Goal: Task Accomplishment & Management: Manage account settings

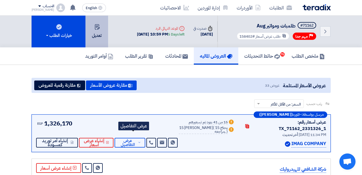
click at [103, 34] on button "تعديل" at bounding box center [96, 32] width 23 height 32
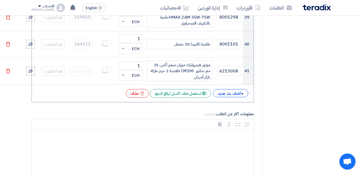
scroll to position [1481, 0]
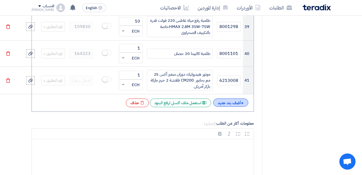
click at [237, 99] on div "+ أضف بند جديد" at bounding box center [230, 103] width 35 height 8
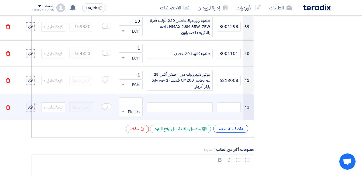
click at [185, 102] on div at bounding box center [180, 107] width 66 height 10
paste div
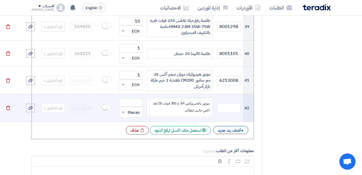
scroll to position [1476, 0]
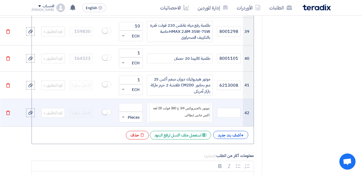
click at [194, 104] on p "موتور بالجيربوكس 3/4 ح 380 فولت 28 لفة اكس جانبى ايطالى" at bounding box center [179, 111] width 59 height 14
click at [229, 108] on input "text" at bounding box center [229, 113] width 24 height 10
paste input "5200902309"
type input "5200902309"
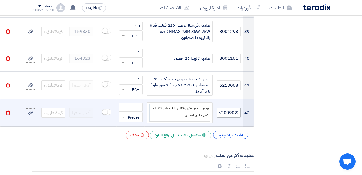
scroll to position [0, 0]
click at [55, 108] on input "text" at bounding box center [53, 113] width 24 height 10
paste input "164261"
type input "164261"
click at [132, 103] on input "number" at bounding box center [131, 107] width 24 height 9
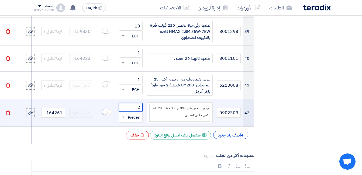
type input "2"
click at [125, 114] on span at bounding box center [122, 117] width 7 height 6
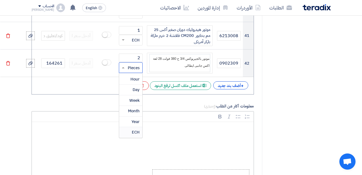
scroll to position [1530, 0]
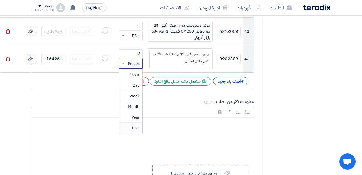
click at [134, 125] on span "ECH" at bounding box center [136, 128] width 8 height 6
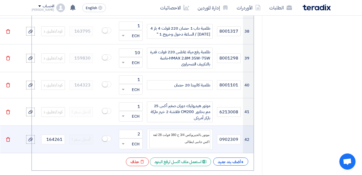
scroll to position [1449, 0]
click at [194, 129] on div "موتور بالجيربوكس 3/4 ح 380 فولت 28 لفة اكس جانبى ايطالى" at bounding box center [180, 139] width 66 height 21
click at [197, 133] on span "موتور بالجيربوكس 3/4 ح 380 فولت 28 لفة اكس جانبى ايطالى" at bounding box center [181, 138] width 56 height 11
click at [224, 135] on input "5200902309" at bounding box center [229, 140] width 24 height 10
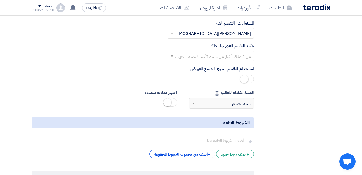
scroll to position [2069, 0]
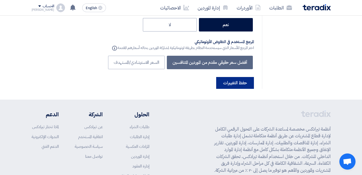
click at [243, 77] on button "حفظ التغييرات" at bounding box center [235, 83] width 38 height 12
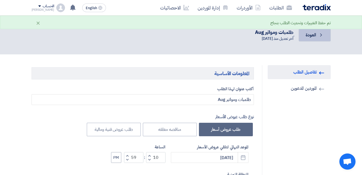
click at [324, 34] on link "Back العودة" at bounding box center [314, 35] width 32 height 13
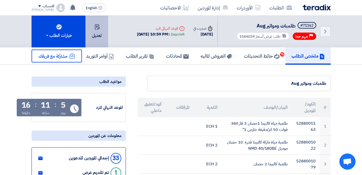
click at [105, 34] on button "تعديل" at bounding box center [96, 32] width 23 height 32
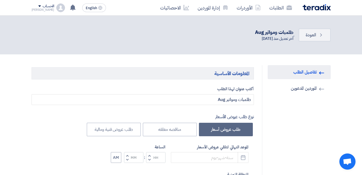
type input "[DATE]"
type input "10"
type input "59"
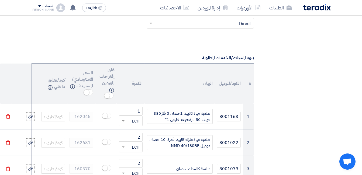
scroll to position [404, 0]
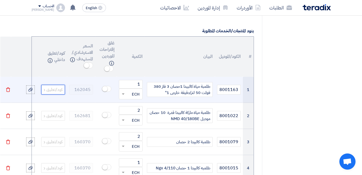
click at [60, 85] on input "text" at bounding box center [53, 90] width 24 height 10
paste input "162045"
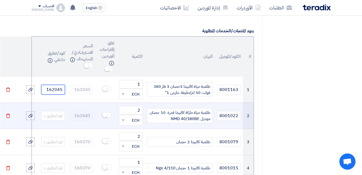
type input "162045"
click at [61, 111] on input "text" at bounding box center [53, 116] width 24 height 10
paste input "162681"
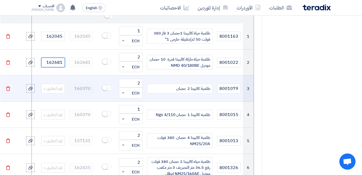
scroll to position [458, 0]
type input "162681"
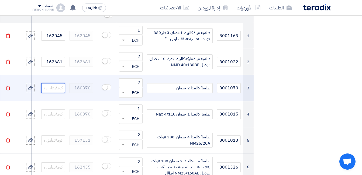
click at [61, 83] on input "text" at bounding box center [53, 88] width 24 height 10
paste input "160370"
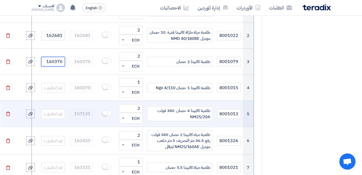
scroll to position [512, 0]
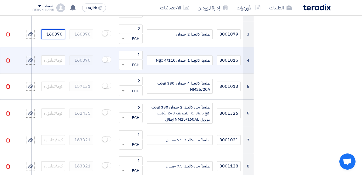
type input "160370"
click at [52, 55] on input "text" at bounding box center [53, 60] width 24 height 10
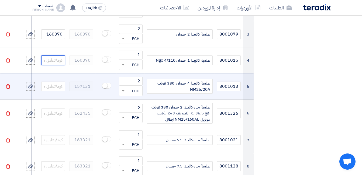
paste input "160370"
type input "160370"
click at [52, 82] on input "text" at bounding box center [53, 87] width 24 height 10
paste input "157131"
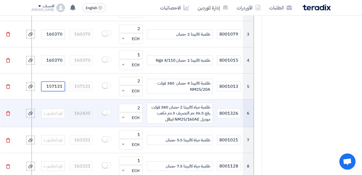
type input "157131"
click at [61, 109] on input "text" at bounding box center [53, 114] width 24 height 10
paste input "162435"
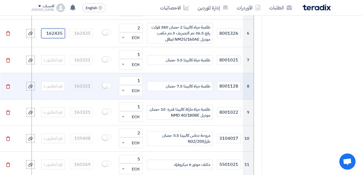
scroll to position [592, 0]
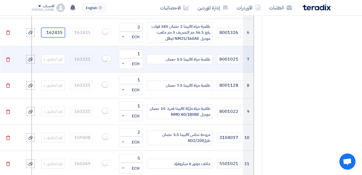
type input "162435"
click at [58, 54] on input "text" at bounding box center [53, 59] width 24 height 10
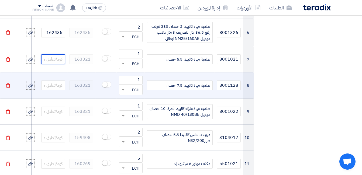
paste input "163321"
type input "163321"
click at [54, 81] on input "text" at bounding box center [53, 86] width 24 height 10
paste input "163321"
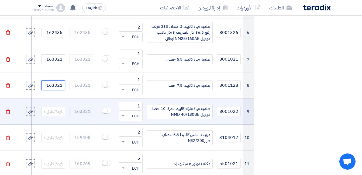
type input "163321"
click at [54, 107] on input "text" at bounding box center [53, 112] width 24 height 10
paste input "163321"
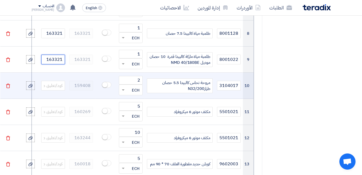
scroll to position [646, 0]
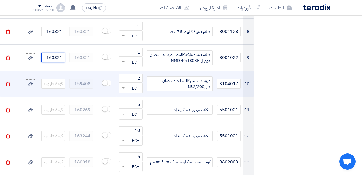
type input "163321"
click at [58, 79] on input "text" at bounding box center [53, 84] width 24 height 10
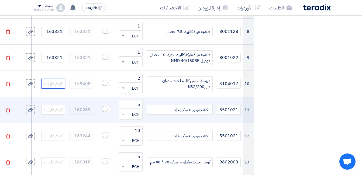
paste input "159408"
type input "159408"
click at [55, 105] on input "text" at bounding box center [53, 110] width 24 height 10
paste input "160269"
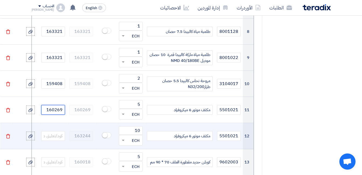
type input "160269"
click at [63, 131] on input "text" at bounding box center [53, 136] width 24 height 10
paste input "163244"
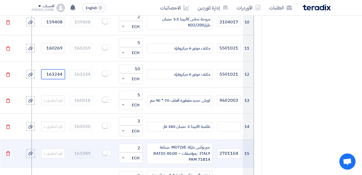
scroll to position [727, 0]
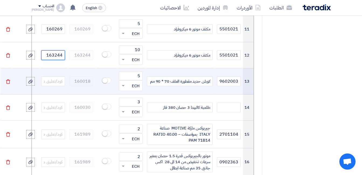
type input "163244"
click at [54, 76] on input "text" at bounding box center [53, 81] width 24 height 10
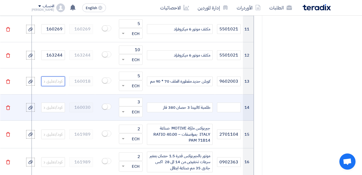
paste input "160018"
type input "160018"
click at [46, 103] on input "text" at bounding box center [53, 108] width 24 height 10
paste input "160030"
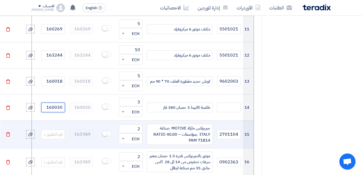
type input "160030"
click at [56, 130] on input "text" at bounding box center [53, 135] width 24 height 10
paste input "161989"
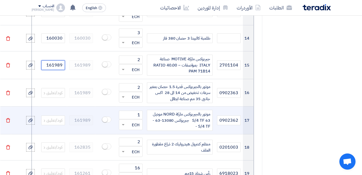
scroll to position [808, 0]
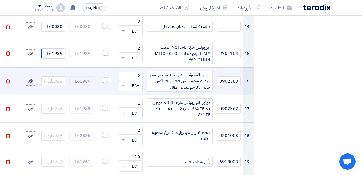
type input "161989"
click at [54, 76] on input "text" at bounding box center [53, 81] width 24 height 10
paste input "161989"
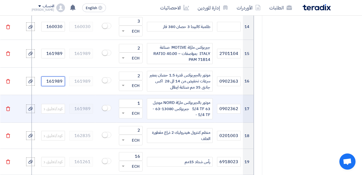
type input "161989"
click at [55, 104] on input "text" at bounding box center [53, 109] width 24 height 10
paste input "161989"
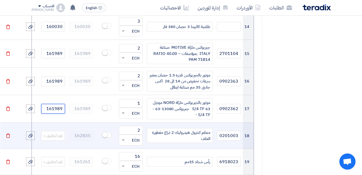
type input "161989"
click at [62, 131] on input "text" at bounding box center [53, 136] width 24 height 10
paste input "162835"
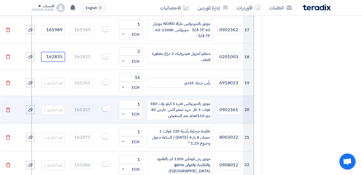
scroll to position [889, 0]
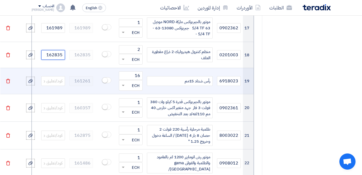
type input "162835"
click at [61, 76] on input "text" at bounding box center [53, 81] width 24 height 10
paste input "161261"
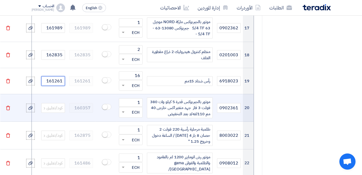
type input "161261"
click at [56, 103] on input "text" at bounding box center [53, 108] width 24 height 10
paste input "160357"
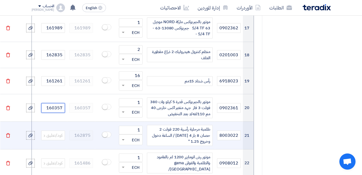
type input "160357"
click at [57, 131] on input "text" at bounding box center [53, 136] width 24 height 10
paste input "162875"
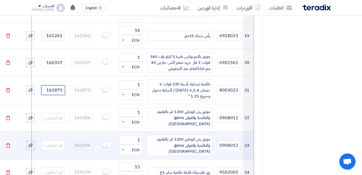
scroll to position [942, 0]
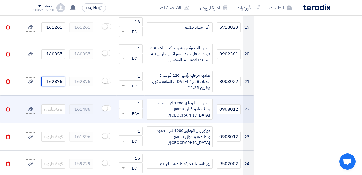
type input "162875"
click at [54, 104] on input "text" at bounding box center [53, 109] width 24 height 10
paste input "161486"
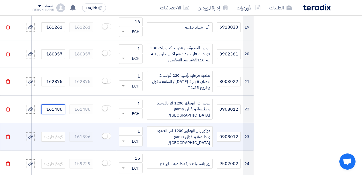
type input "161486"
click at [80, 123] on td "161396" at bounding box center [81, 137] width 28 height 28
click at [58, 132] on input "text" at bounding box center [53, 137] width 24 height 10
paste input "161396"
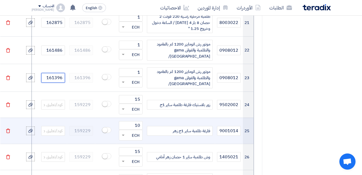
scroll to position [1023, 0]
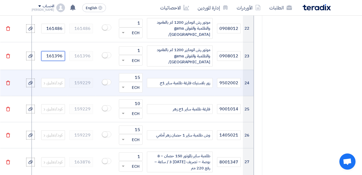
type input "161396"
click at [59, 78] on input "text" at bounding box center [53, 83] width 24 height 10
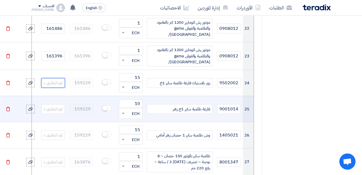
paste input "159229"
type input "159229"
click at [55, 104] on input "text" at bounding box center [53, 109] width 24 height 10
paste input "159229"
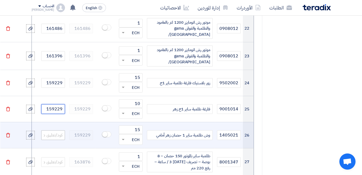
type input "159229"
click at [61, 130] on input "text" at bounding box center [53, 135] width 24 height 10
paste input "159229"
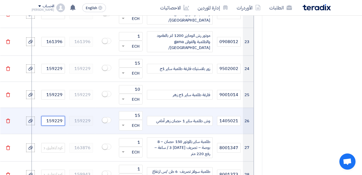
scroll to position [1050, 0]
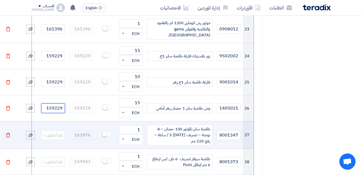
type input "159229"
click at [62, 130] on input "text" at bounding box center [53, 135] width 24 height 10
paste input "163876"
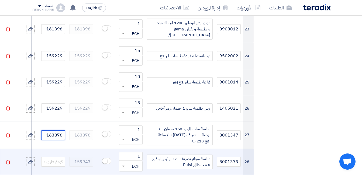
type input "163876"
click at [55, 157] on input "text" at bounding box center [53, 162] width 24 height 10
paste input "159943"
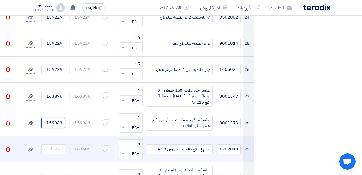
scroll to position [1104, 0]
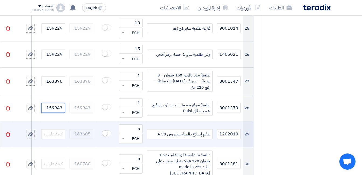
type input "159943"
click at [55, 129] on input "text" at bounding box center [53, 134] width 24 height 10
paste input "163605"
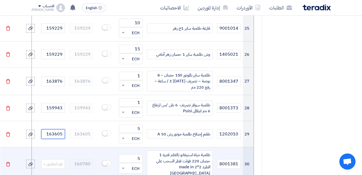
type input "163605"
click at [56, 159] on input "text" at bounding box center [53, 164] width 24 height 10
paste input "160780"
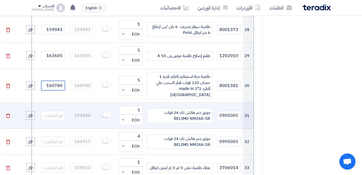
scroll to position [1185, 0]
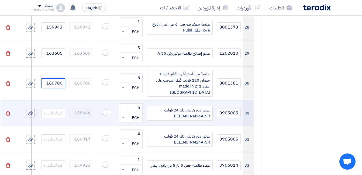
type input "160780"
click at [57, 108] on input "text" at bounding box center [53, 113] width 24 height 10
paste
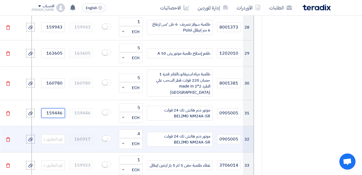
type input "159446"
click at [53, 134] on input "text" at bounding box center [53, 139] width 24 height 10
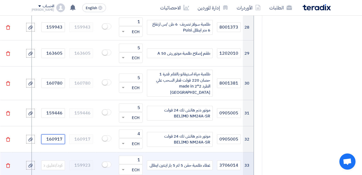
type input "160917"
click at [57, 160] on input "text" at bounding box center [53, 165] width 24 height 10
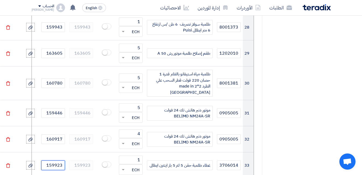
type input "159923"
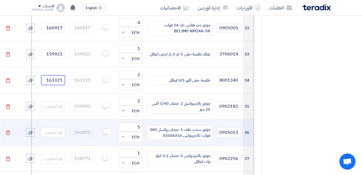
scroll to position [1319, 0]
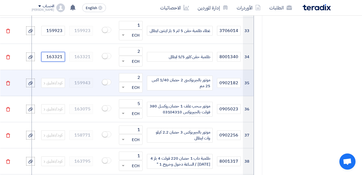
type input "163321"
click at [61, 78] on input "text" at bounding box center [53, 83] width 24 height 10
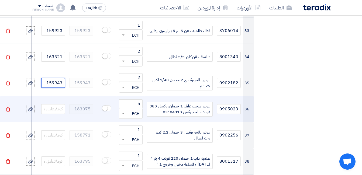
type input "159943"
click at [58, 104] on input "text" at bounding box center [53, 109] width 24 height 10
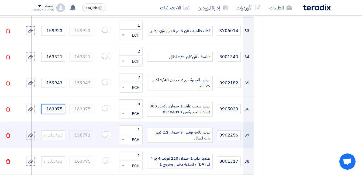
type input "163075"
click at [78, 122] on td "158771" at bounding box center [81, 135] width 28 height 26
click at [54, 130] on input "text" at bounding box center [53, 135] width 24 height 10
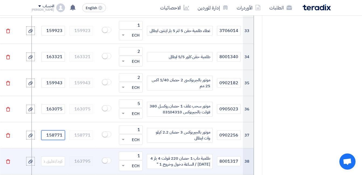
type input "158771"
click at [58, 156] on input "text" at bounding box center [53, 161] width 24 height 10
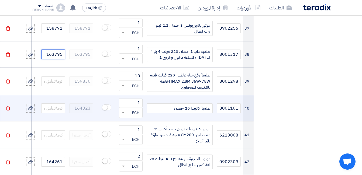
scroll to position [1427, 0]
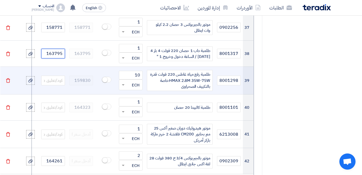
type input "163795"
click at [62, 76] on input "text" at bounding box center [53, 81] width 24 height 10
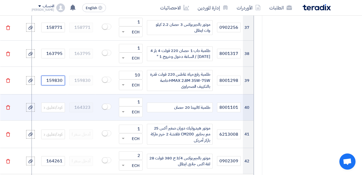
type input "159830"
click at [56, 103] on input "text" at bounding box center [53, 108] width 24 height 10
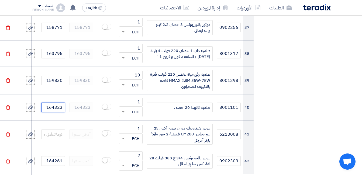
type input "164323"
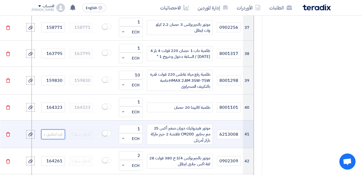
click at [55, 130] on input "text" at bounding box center [53, 135] width 24 height 10
paste input "158955"
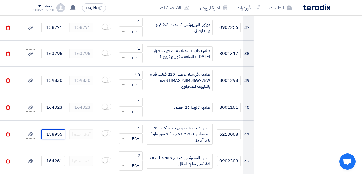
type input "158955"
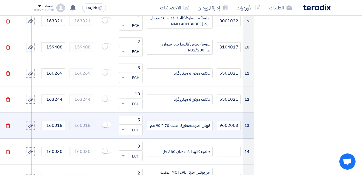
scroll to position [673, 0]
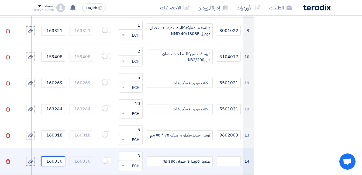
click at [56, 156] on input "160030" at bounding box center [53, 161] width 24 height 10
paste input "4323"
type input "164323"
click at [82, 148] on td "160030" at bounding box center [81, 161] width 28 height 26
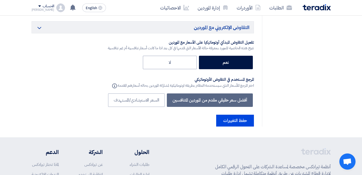
scroll to position [2077, 0]
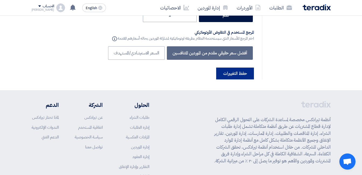
click at [247, 68] on button "حفظ التغييرات" at bounding box center [235, 74] width 38 height 12
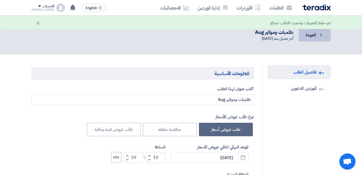
click at [323, 34] on icon "Back" at bounding box center [320, 34] width 5 height 5
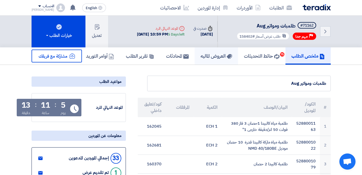
click at [211, 58] on h5 "العروض الماليه" at bounding box center [216, 56] width 32 height 6
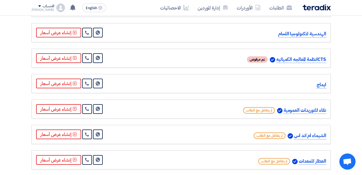
scroll to position [458, 0]
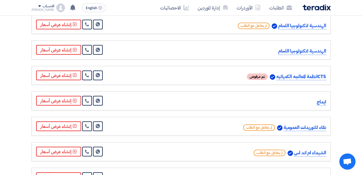
click at [320, 99] on p "ايماج" at bounding box center [320, 102] width 9 height 7
copy p "ايماج"
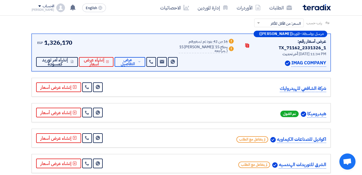
scroll to position [54, 0]
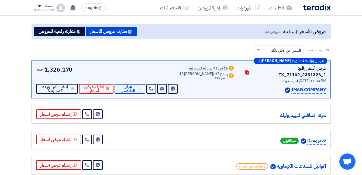
click at [301, 86] on p "IMAG COMPANY" at bounding box center [308, 89] width 35 height 7
click at [156, 84] on link at bounding box center [151, 89] width 10 height 10
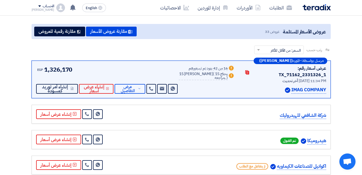
click at [228, 53] on div "رتب حسب رتب حسب × السعر: من الأقل للأكثر ×" at bounding box center [181, 53] width 299 height 15
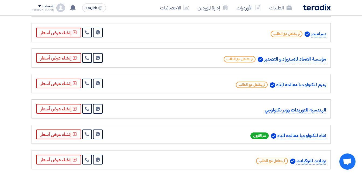
scroll to position [754, 0]
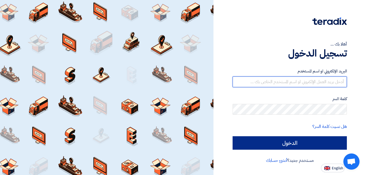
type input "mohamed.mohy@wadigroup.com.eg"
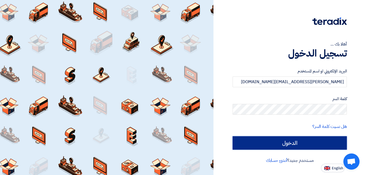
click at [318, 144] on input "الدخول" at bounding box center [289, 142] width 114 height 13
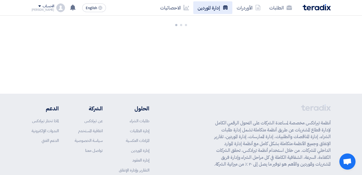
click at [211, 9] on link "إدارة الموردين" at bounding box center [212, 7] width 39 height 13
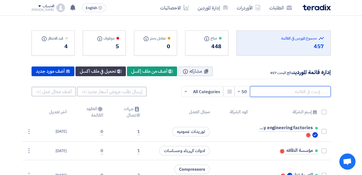
click at [280, 92] on input "text" at bounding box center [290, 91] width 81 height 11
paste input "ايماج"
type input "ايماج"
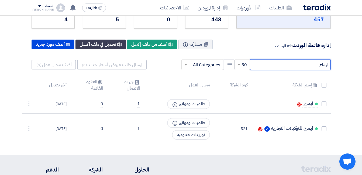
scroll to position [54, 0]
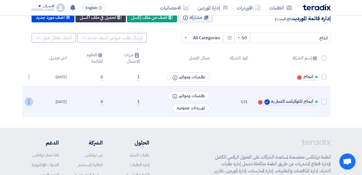
click at [29, 81] on div "⋮" at bounding box center [29, 77] width 9 height 9
click at [17, 110] on link "تعديل" at bounding box center [19, 112] width 26 height 8
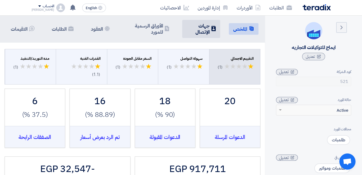
click at [200, 30] on h5 "جهات الإتصال" at bounding box center [197, 29] width 23 height 13
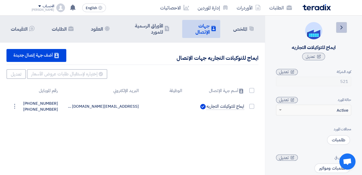
click at [345, 30] on link "Back" at bounding box center [341, 27] width 11 height 11
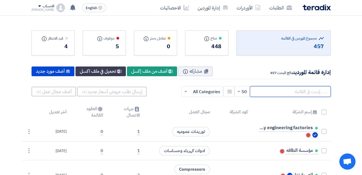
click at [306, 92] on input "text" at bounding box center [290, 91] width 81 height 11
paste input "ايماج"
type input "ايماج"
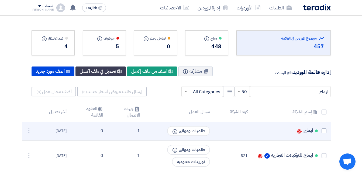
click at [34, 132] on td "26 Aug 2025" at bounding box center [52, 131] width 38 height 19
click at [31, 131] on div "⋮" at bounding box center [29, 131] width 9 height 9
click at [27, 141] on link "تعديل" at bounding box center [19, 141] width 26 height 8
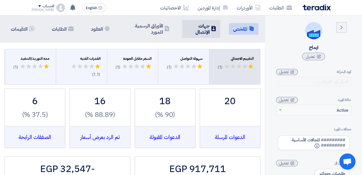
click at [211, 24] on li "Contacts جهات الإتصال" at bounding box center [201, 29] width 38 height 18
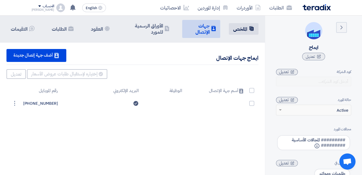
click at [236, 32] on h5 "الملخص" at bounding box center [240, 29] width 14 height 6
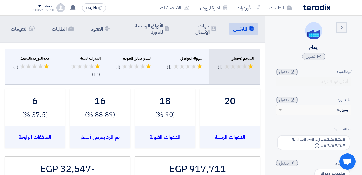
click at [288, 110] on div "× Active" at bounding box center [317, 110] width 68 height 6
click at [282, 110] on span at bounding box center [279, 110] width 7 height 6
click at [280, 110] on span at bounding box center [280, 110] width 3 height 2
click at [291, 102] on icon at bounding box center [292, 100] width 4 height 4
click at [281, 110] on span at bounding box center [280, 110] width 3 height 2
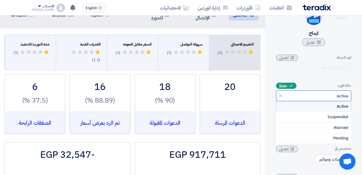
scroll to position [27, 0]
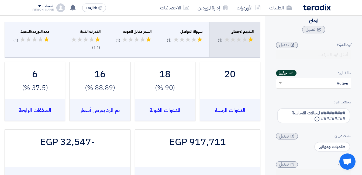
click at [286, 74] on span "حفظ" at bounding box center [283, 73] width 8 height 6
click at [314, 114] on span "######### المجالات الأساسية ######### Subcategories" at bounding box center [313, 115] width 73 height 15
click at [319, 103] on div "مجالات المورد" at bounding box center [313, 102] width 75 height 6
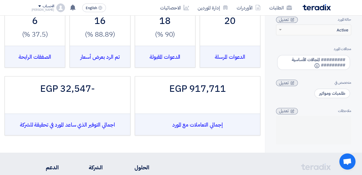
scroll to position [81, 0]
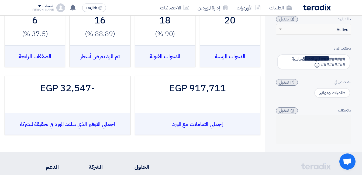
click at [315, 67] on use at bounding box center [316, 65] width 5 height 5
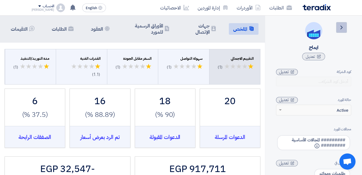
click at [341, 29] on icon "Back" at bounding box center [341, 27] width 6 height 6
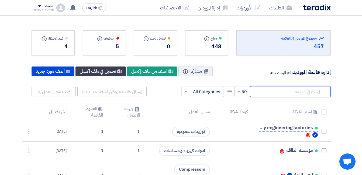
click at [303, 90] on input "text" at bounding box center [290, 91] width 81 height 11
paste input "ايماج"
type input "ايماج"
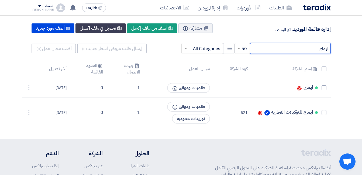
scroll to position [54, 0]
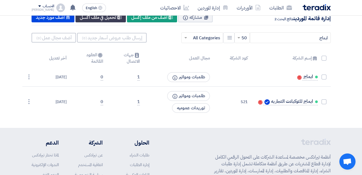
click at [323, 76] on span at bounding box center [323, 77] width 5 height 5
click at [320, 76] on input "checkbox" at bounding box center [318, 78] width 4 height 4
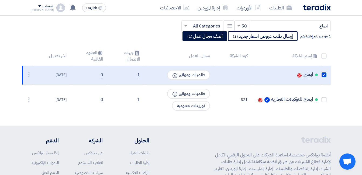
scroll to position [81, 0]
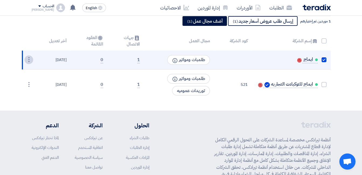
click at [30, 60] on div "⋮" at bounding box center [29, 59] width 9 height 9
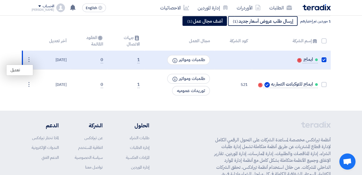
click at [32, 43] on th at bounding box center [27, 40] width 11 height 19
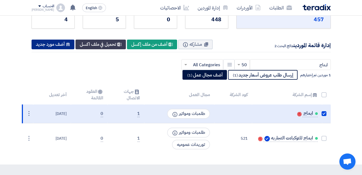
scroll to position [0, 0]
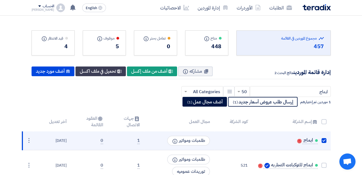
click at [323, 141] on span at bounding box center [323, 140] width 5 height 5
click at [320, 141] on input "checkbox" at bounding box center [318, 142] width 4 height 4
checkbox input "false"
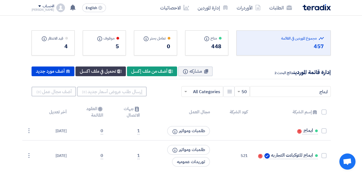
click at [337, 94] on section "Total Suppliers in this list مجموع الموردين في القائمة 457 متاح Info" at bounding box center [181, 99] width 362 height 166
click at [327, 93] on input "ايماج" at bounding box center [290, 91] width 81 height 11
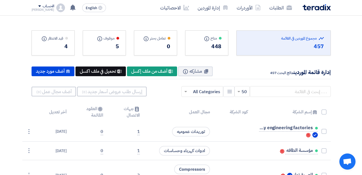
click at [114, 74] on div "New Supplier تحميل في ملف اكسل" at bounding box center [100, 72] width 50 height 10
